Goal: Task Accomplishment & Management: Use online tool/utility

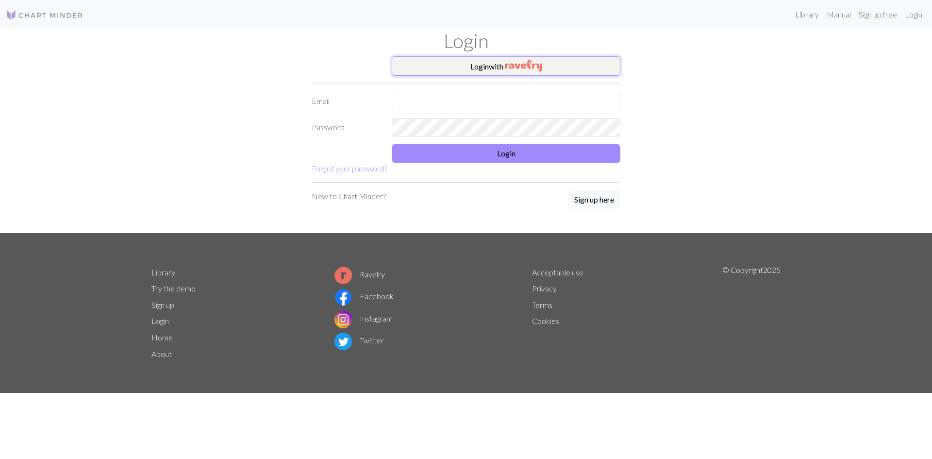
click at [556, 70] on button "Login with" at bounding box center [506, 65] width 229 height 19
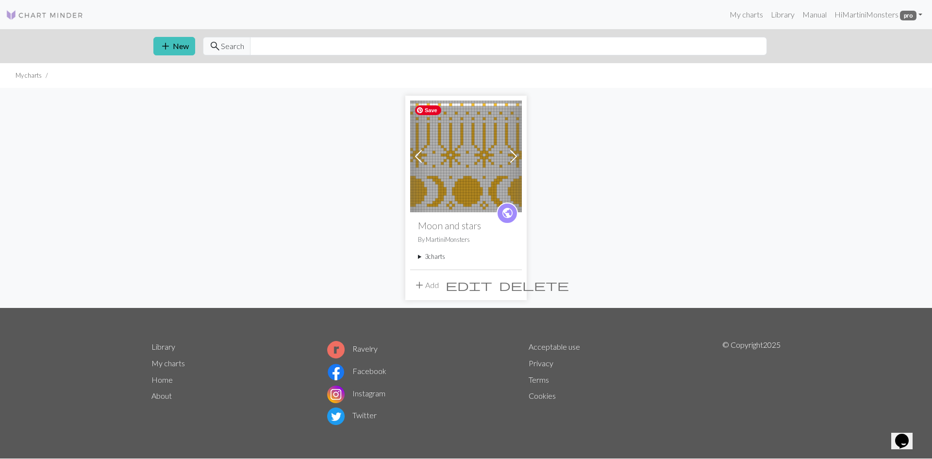
click at [459, 170] on img at bounding box center [466, 157] width 112 height 112
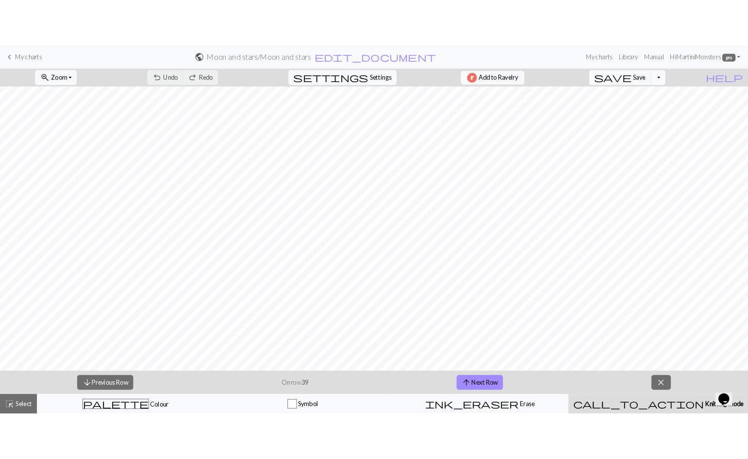
scroll to position [85, 0]
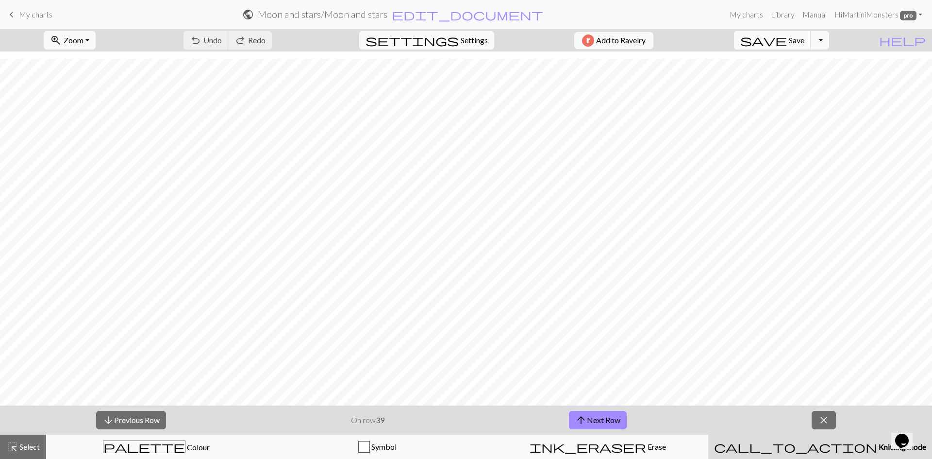
click at [373, 419] on p "On row 39" at bounding box center [368, 420] width 34 height 12
click at [137, 425] on button "arrow_downward Previous Row" at bounding box center [131, 420] width 70 height 18
click at [137, 422] on button "arrow_downward Previous Row" at bounding box center [131, 420] width 70 height 18
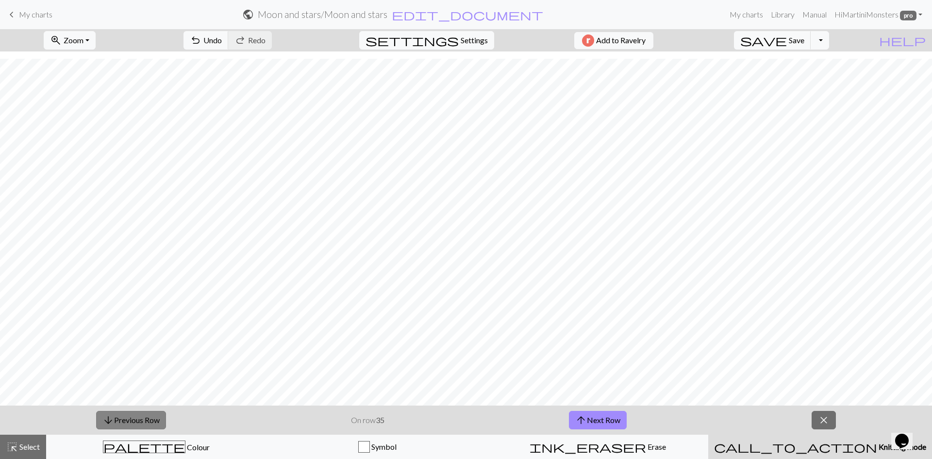
click at [137, 422] on button "arrow_downward Previous Row" at bounding box center [131, 420] width 70 height 18
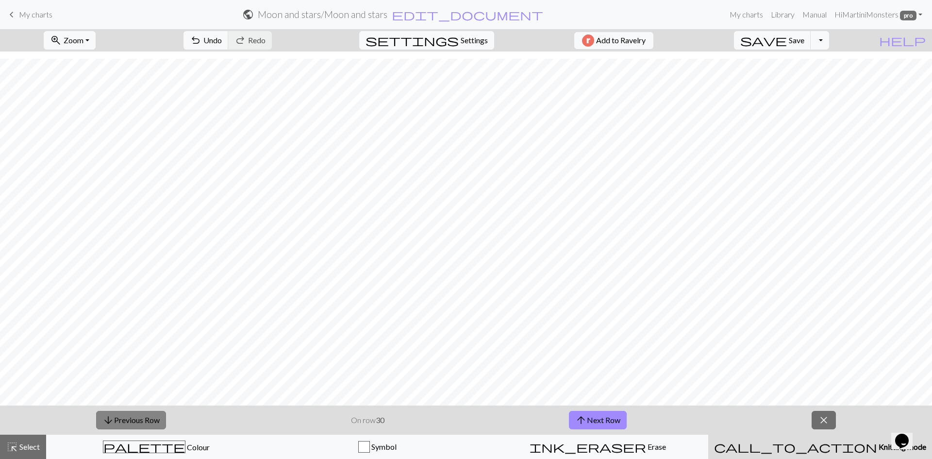
click at [137, 422] on button "arrow_downward Previous Row" at bounding box center [131, 420] width 70 height 18
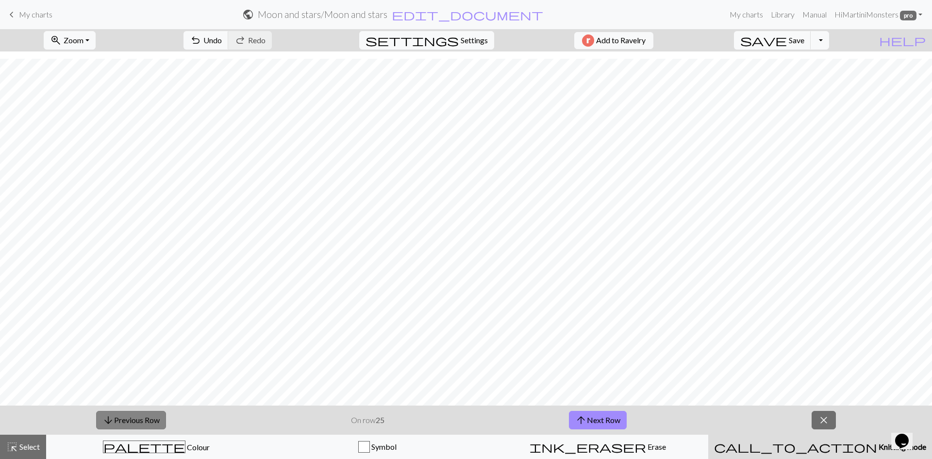
click at [137, 422] on button "arrow_downward Previous Row" at bounding box center [131, 420] width 70 height 18
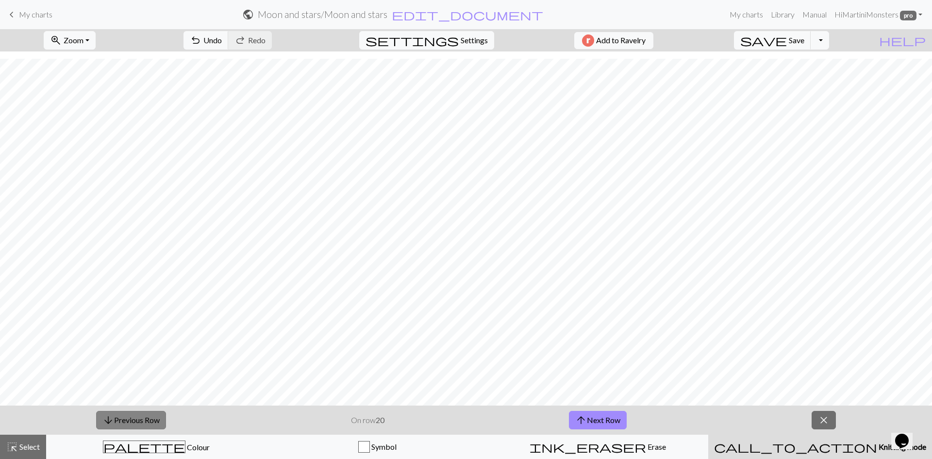
click at [137, 422] on button "arrow_downward Previous Row" at bounding box center [131, 420] width 70 height 18
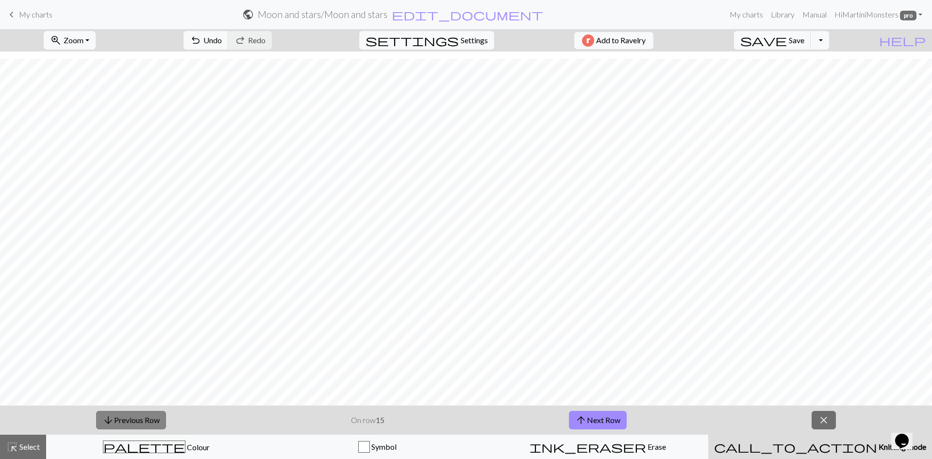
click at [137, 422] on button "arrow_downward Previous Row" at bounding box center [131, 420] width 70 height 18
click at [138, 423] on button "arrow_downward Previous Row" at bounding box center [131, 420] width 70 height 18
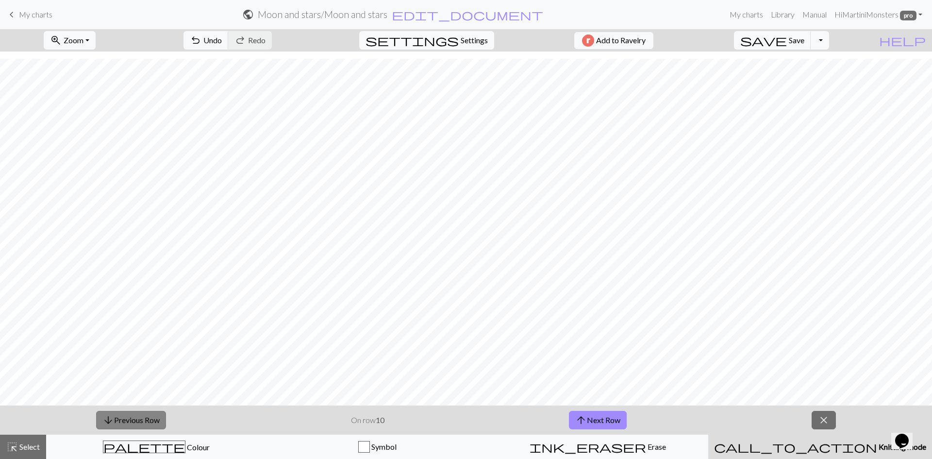
click at [138, 423] on button "arrow_downward Previous Row" at bounding box center [131, 420] width 70 height 18
click at [138, 423] on button "arrow_downward Previous Row" at bounding box center [132, 420] width 70 height 18
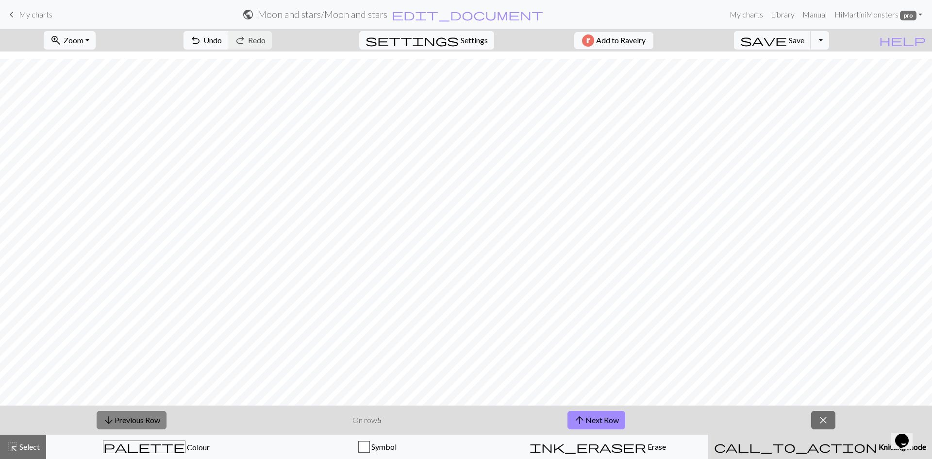
click at [138, 423] on button "arrow_downward Previous Row" at bounding box center [132, 420] width 70 height 18
click at [592, 414] on button "arrow_upward Next Row" at bounding box center [597, 420] width 58 height 18
click at [787, 41] on span "save" at bounding box center [763, 41] width 47 height 14
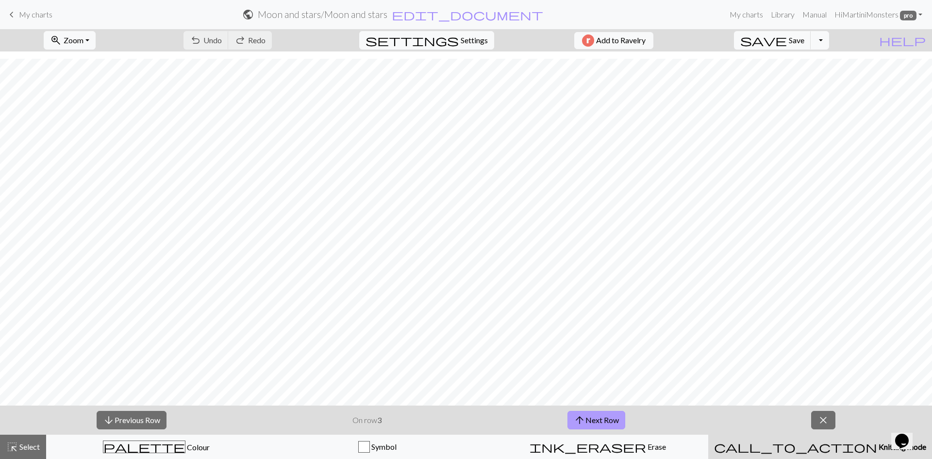
click at [606, 417] on button "arrow_upward Next Row" at bounding box center [597, 420] width 58 height 18
click at [804, 41] on span "Save" at bounding box center [797, 39] width 16 height 9
drag, startPoint x: 590, startPoint y: 419, endPoint x: 596, endPoint y: 420, distance: 5.8
click at [590, 419] on button "arrow_upward Next Row" at bounding box center [597, 420] width 58 height 18
click at [787, 43] on span "save" at bounding box center [763, 41] width 47 height 14
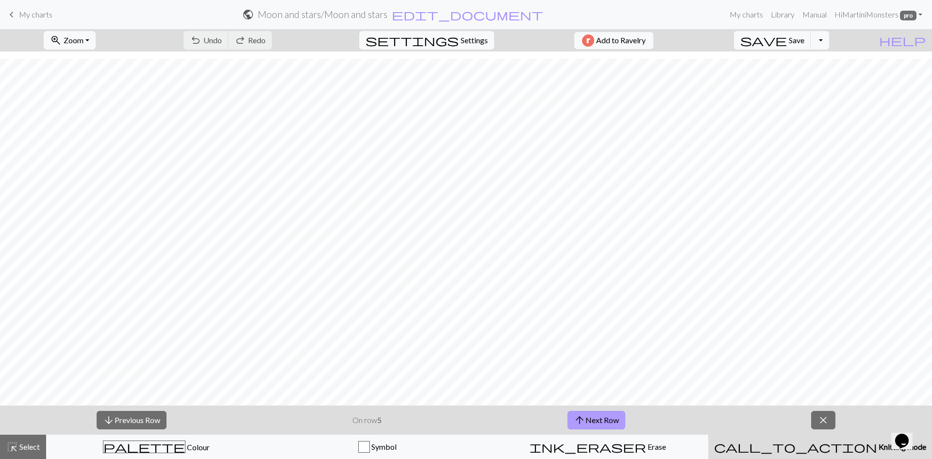
click at [609, 424] on button "arrow_upward Next Row" at bounding box center [597, 420] width 58 height 18
click at [804, 41] on span "Save" at bounding box center [797, 39] width 16 height 9
click at [625, 413] on button "arrow_upward Next Row" at bounding box center [597, 420] width 58 height 18
click at [787, 40] on span "save" at bounding box center [763, 41] width 47 height 14
click at [586, 422] on button "arrow_upward Next Row" at bounding box center [597, 420] width 58 height 18
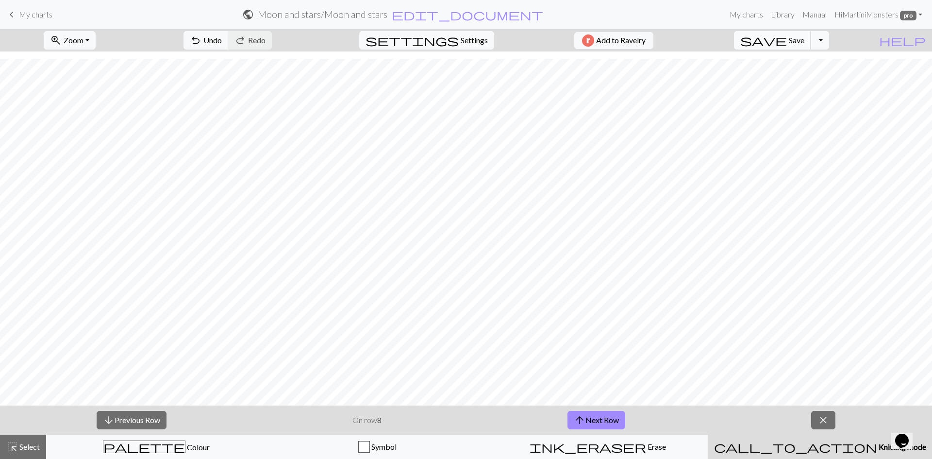
click at [804, 40] on span "Save" at bounding box center [797, 39] width 16 height 9
click at [616, 415] on button "arrow_upward Next Row" at bounding box center [597, 420] width 58 height 18
click at [804, 42] on span "Save" at bounding box center [797, 39] width 16 height 9
click at [619, 417] on button "arrow_upward Next Row" at bounding box center [597, 420] width 58 height 18
click at [804, 44] on span "Save" at bounding box center [797, 39] width 16 height 9
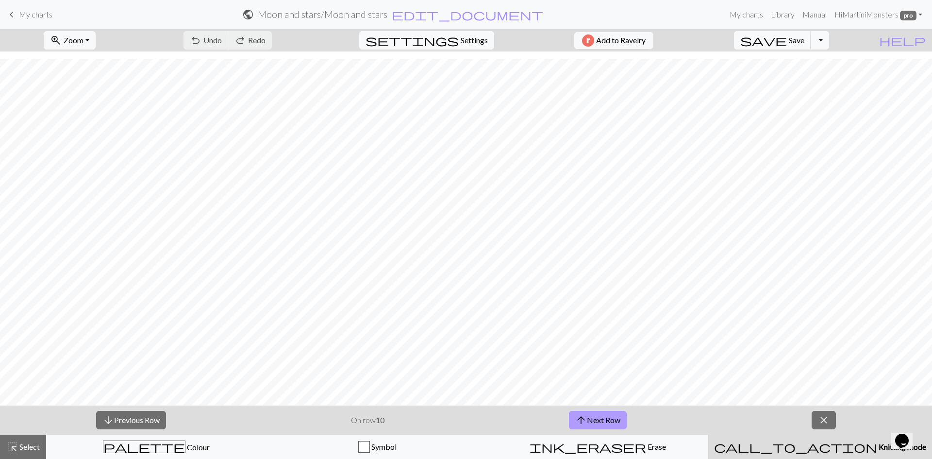
click at [593, 420] on button "arrow_upward Next Row" at bounding box center [598, 420] width 58 height 18
click at [787, 41] on span "save" at bounding box center [763, 41] width 47 height 14
click at [601, 419] on button "arrow_upward Next Row" at bounding box center [598, 420] width 58 height 18
click at [787, 44] on span "save" at bounding box center [763, 41] width 47 height 14
click at [599, 413] on button "arrow_upward Next Row" at bounding box center [598, 420] width 58 height 18
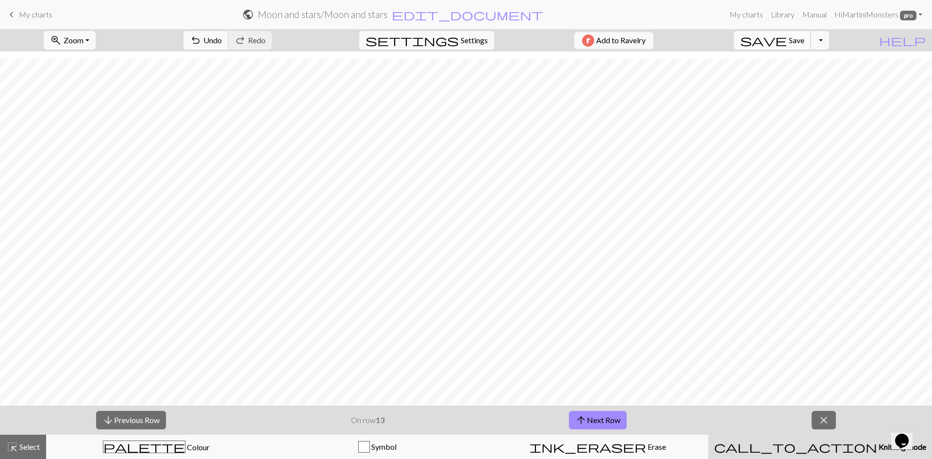
click at [804, 38] on span "Save" at bounding box center [797, 39] width 16 height 9
drag, startPoint x: 613, startPoint y: 416, endPoint x: 627, endPoint y: 409, distance: 15.4
click at [613, 416] on button "arrow_upward Next Row" at bounding box center [598, 420] width 58 height 18
click at [804, 44] on span "Save" at bounding box center [797, 39] width 16 height 9
click at [600, 410] on div "arrow_downward Previous Row On row 14 arrow_upward Next Row close" at bounding box center [466, 419] width 932 height 29
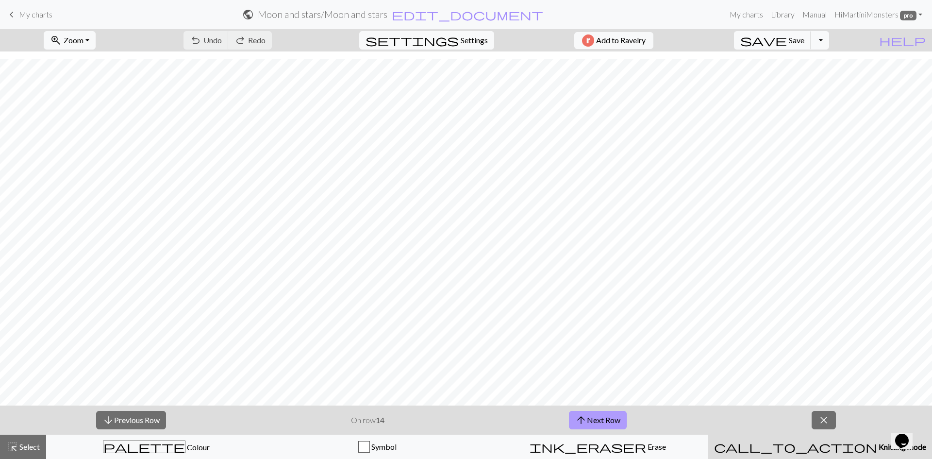
click at [602, 415] on button "arrow_upward Next Row" at bounding box center [598, 420] width 58 height 18
drag, startPoint x: 609, startPoint y: 417, endPoint x: 627, endPoint y: 404, distance: 22.6
click at [609, 417] on button "arrow_upward Next Row" at bounding box center [598, 420] width 58 height 18
click at [805, 50] on div "save Save Save Toggle Dropdown file_copy Save a copy save_alt Download" at bounding box center [782, 40] width 110 height 22
click at [787, 40] on span "save" at bounding box center [763, 41] width 47 height 14
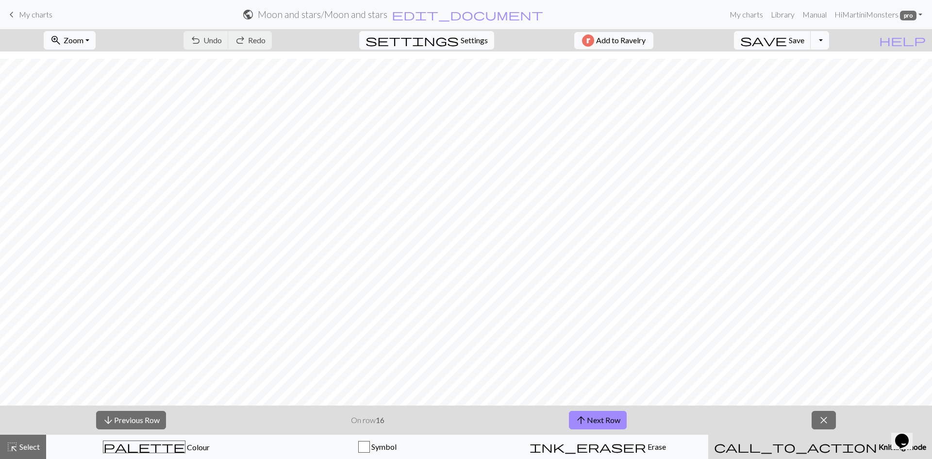
click at [583, 408] on div "arrow_downward Previous Row On row 16 arrow_upward Next Row close" at bounding box center [466, 419] width 932 height 29
click at [581, 416] on span "arrow_upward" at bounding box center [581, 420] width 12 height 14
click at [804, 37] on span "Save" at bounding box center [797, 39] width 16 height 9
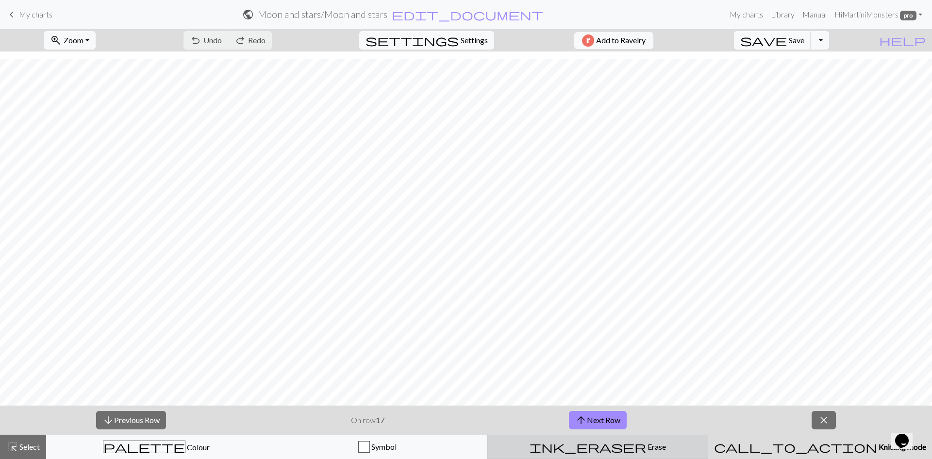
click at [608, 418] on button "arrow_upward Next Row" at bounding box center [598, 420] width 58 height 18
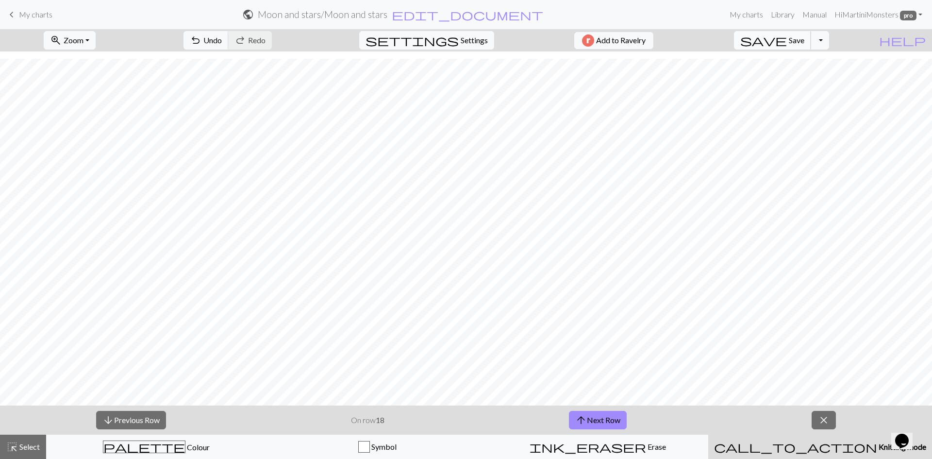
click at [787, 41] on span "save" at bounding box center [763, 41] width 47 height 14
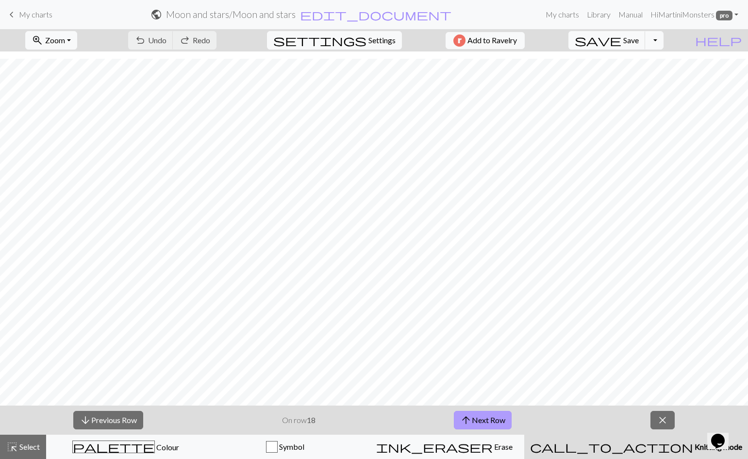
click at [498, 419] on button "arrow_upward Next Row" at bounding box center [483, 420] width 58 height 18
click at [639, 40] on span "Save" at bounding box center [631, 39] width 16 height 9
drag, startPoint x: 467, startPoint y: 413, endPoint x: 486, endPoint y: 407, distance: 20.4
click at [467, 414] on span "arrow_upward" at bounding box center [466, 420] width 12 height 14
click at [639, 38] on span "Save" at bounding box center [631, 39] width 16 height 9
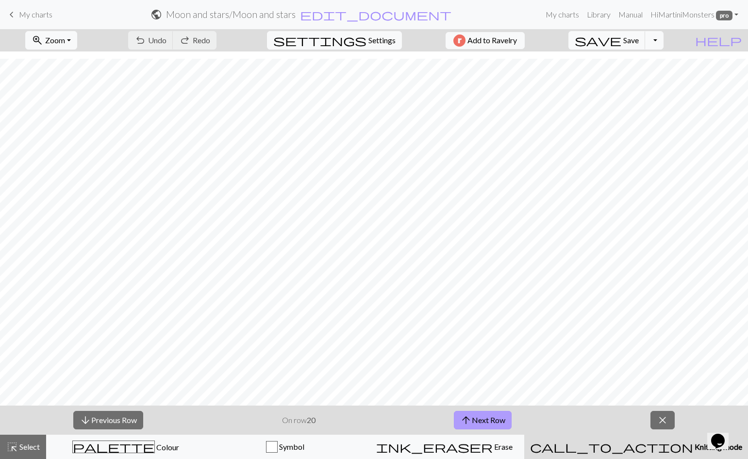
click at [492, 420] on button "arrow_upward Next Row" at bounding box center [483, 420] width 58 height 18
click at [621, 38] on span "save" at bounding box center [598, 41] width 47 height 14
drag, startPoint x: 470, startPoint y: 427, endPoint x: 482, endPoint y: 419, distance: 15.0
click at [470, 427] on button "arrow_upward Next Row" at bounding box center [483, 420] width 58 height 18
click at [639, 38] on span "Save" at bounding box center [631, 39] width 16 height 9
